Goal: Transaction & Acquisition: Purchase product/service

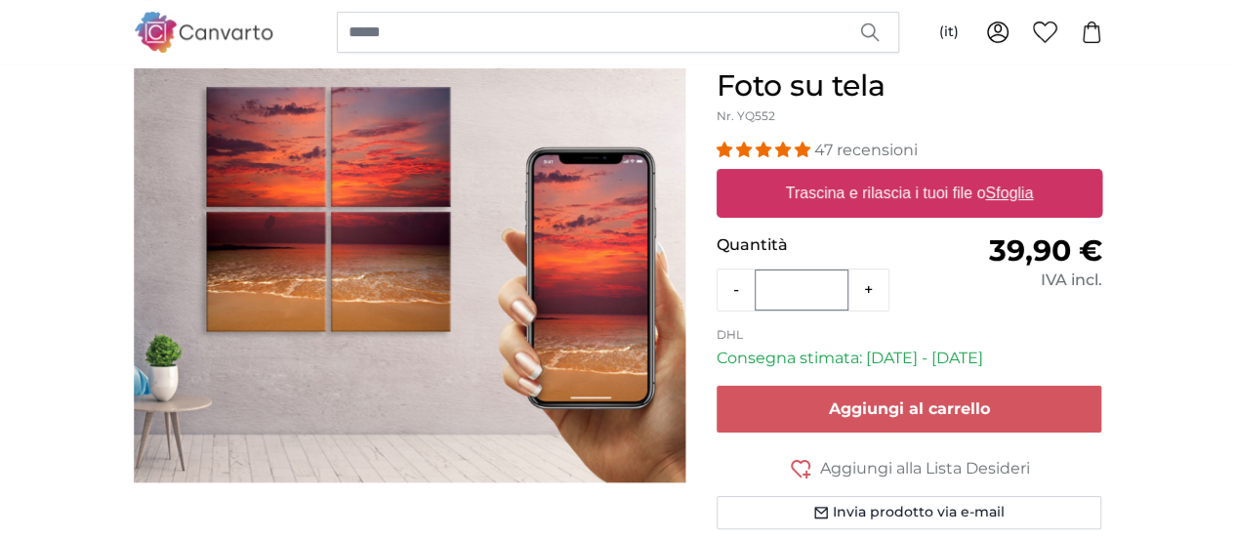
scroll to position [195, 0]
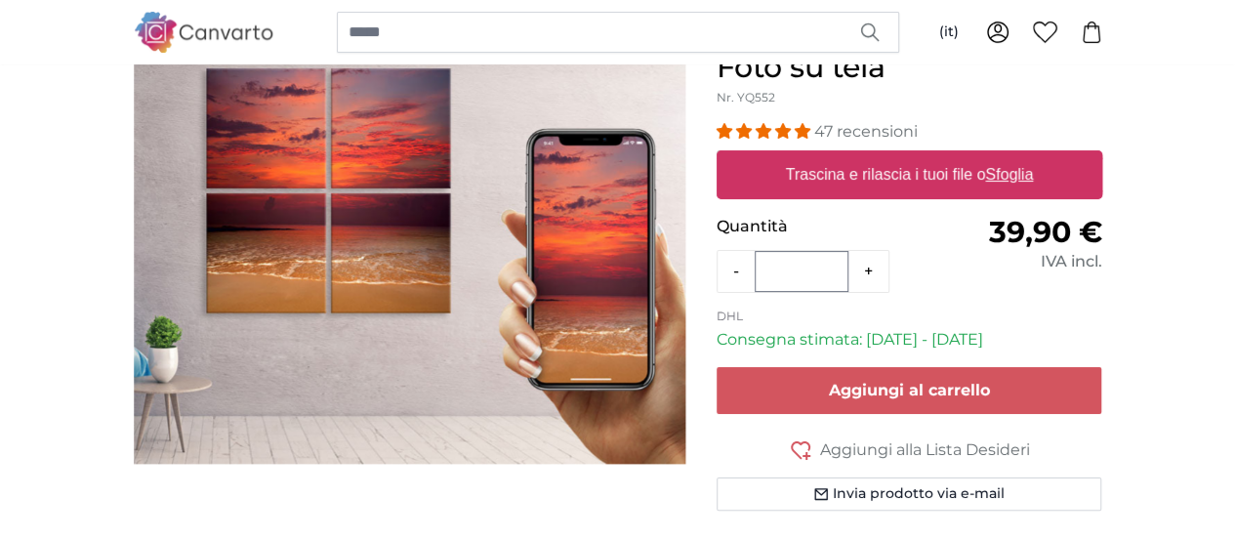
click at [1033, 173] on u "Sfoglia" at bounding box center [1009, 174] width 48 height 17
click at [1102, 156] on input "Trascina e rilascia i tuoi file o Sfoglia" at bounding box center [910, 153] width 386 height 6
type input "**********"
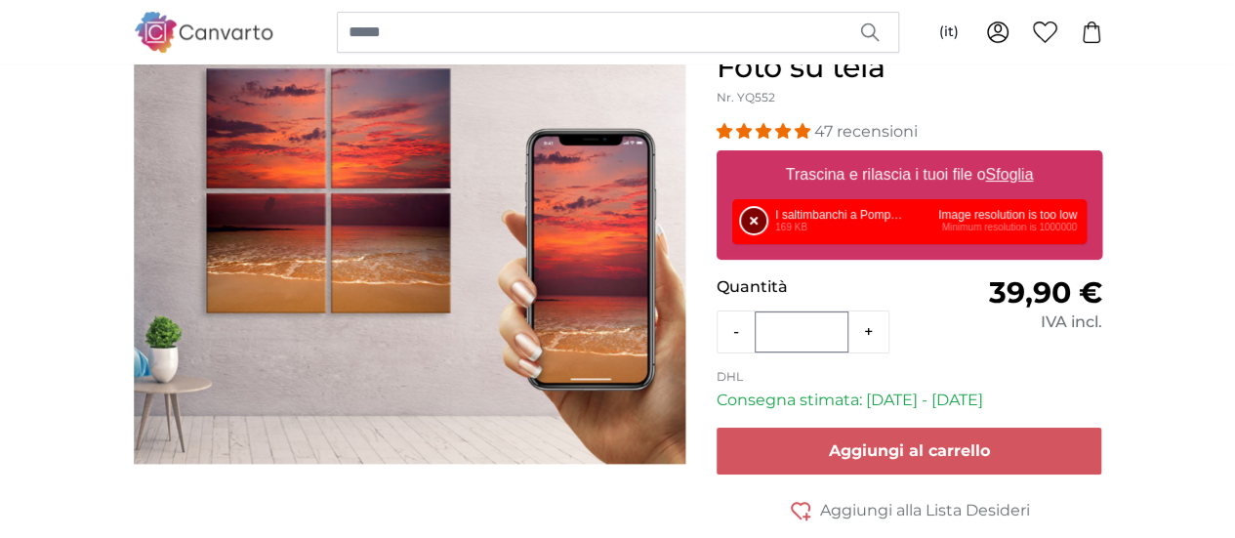
click at [766, 223] on button "Rimuovi" at bounding box center [753, 220] width 25 height 25
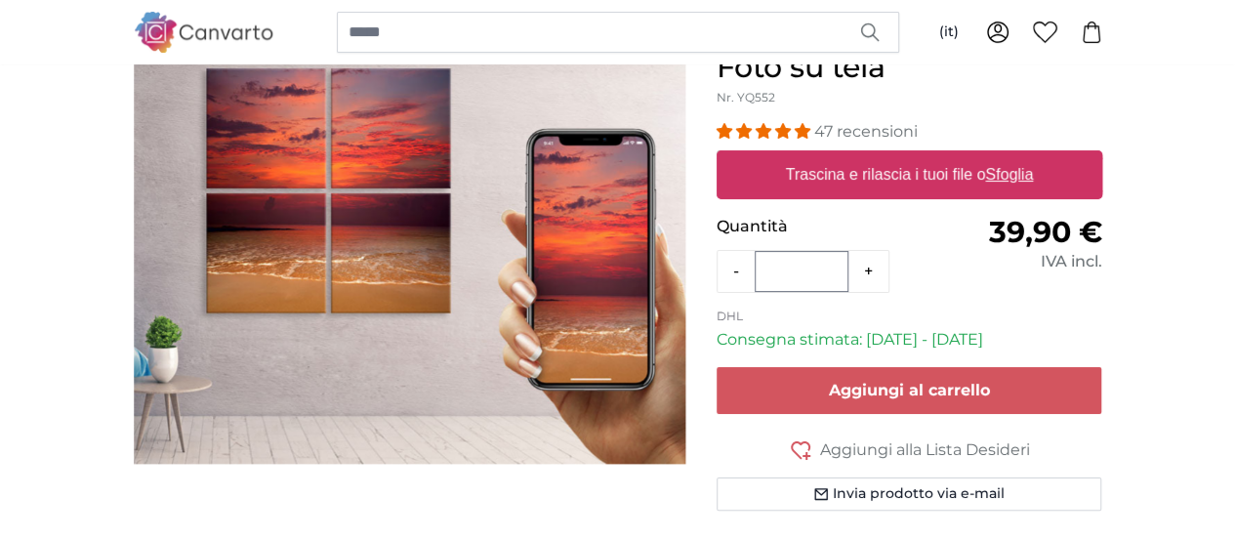
click at [1033, 175] on u "Sfoglia" at bounding box center [1009, 174] width 48 height 17
click at [1102, 156] on input "Trascina e rilascia i tuoi file o Sfoglia" at bounding box center [910, 153] width 386 height 6
type input "**********"
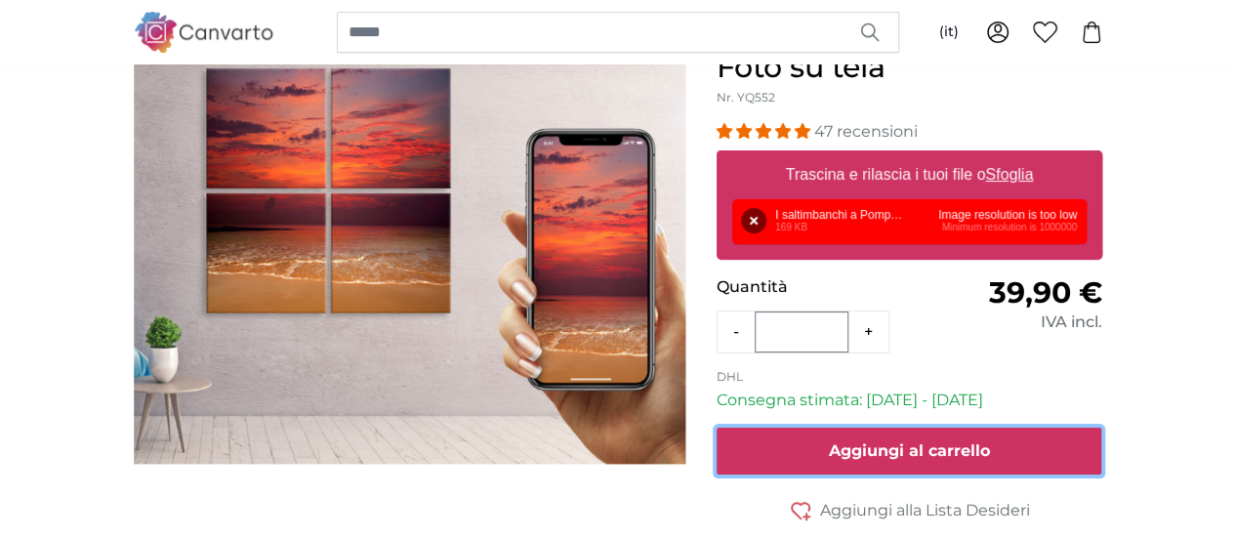
click at [918, 451] on button "Aggiungi al carrello" at bounding box center [910, 451] width 386 height 47
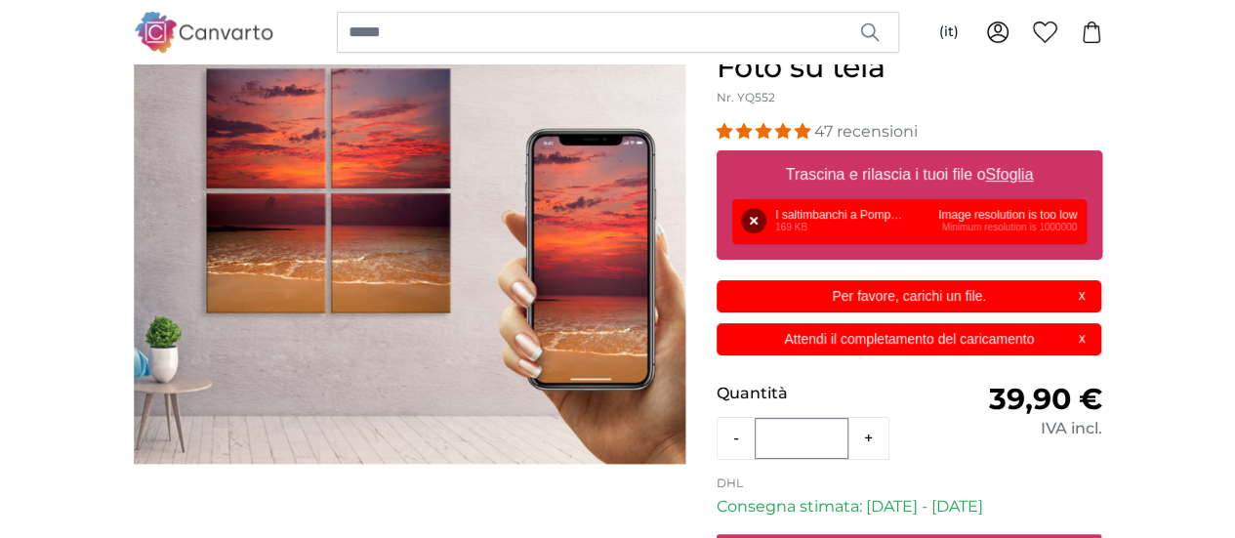
scroll to position [0, 0]
click at [976, 302] on p "Per favore, carichi un file." at bounding box center [908, 296] width 361 height 21
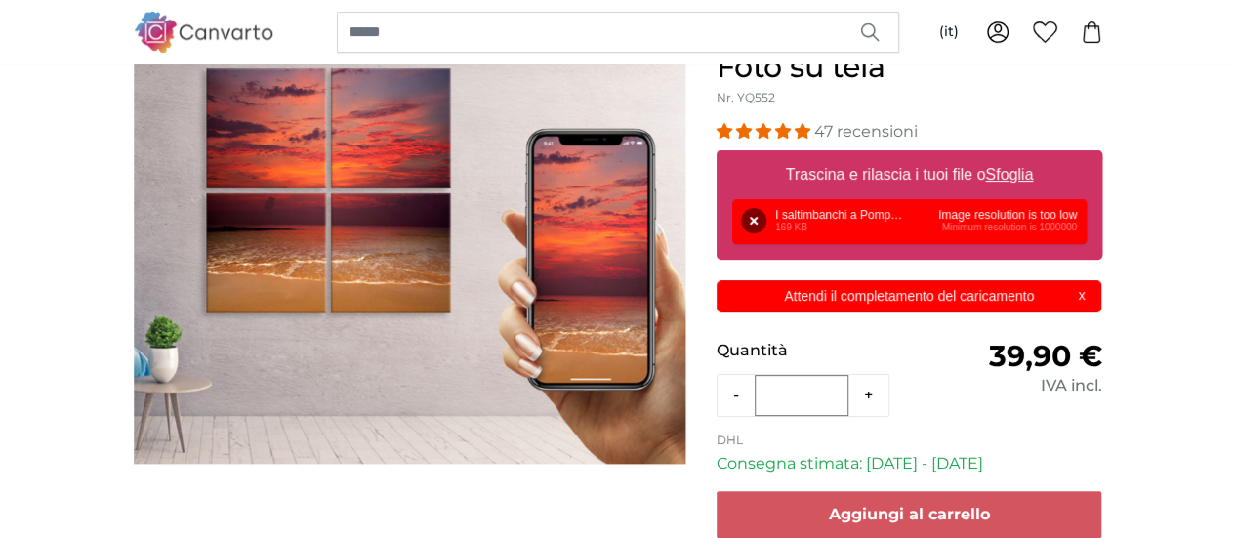
click at [976, 302] on p "Attendi il completamento del caricamento" at bounding box center [908, 296] width 361 height 21
